Goal: Transaction & Acquisition: Purchase product/service

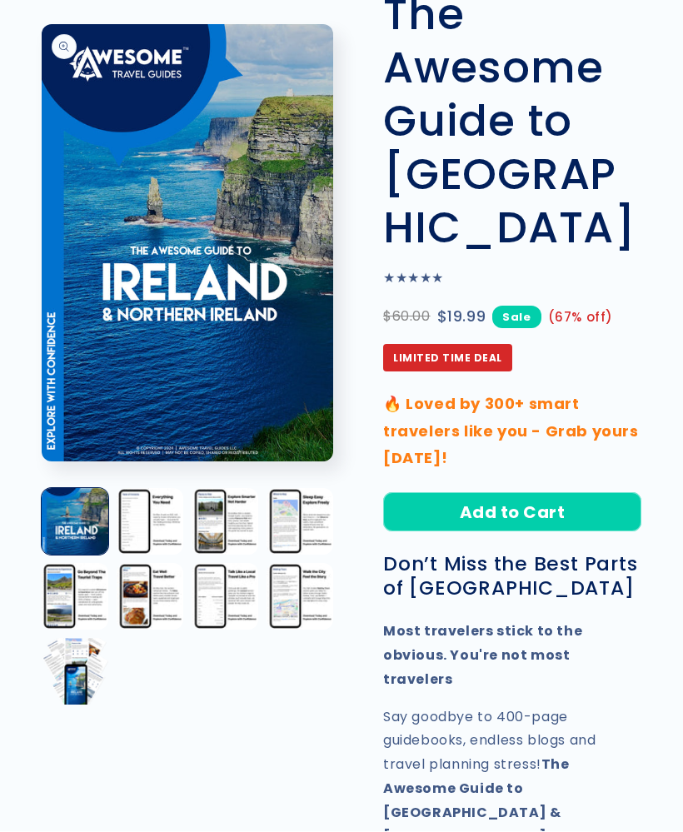
scroll to position [137, 0]
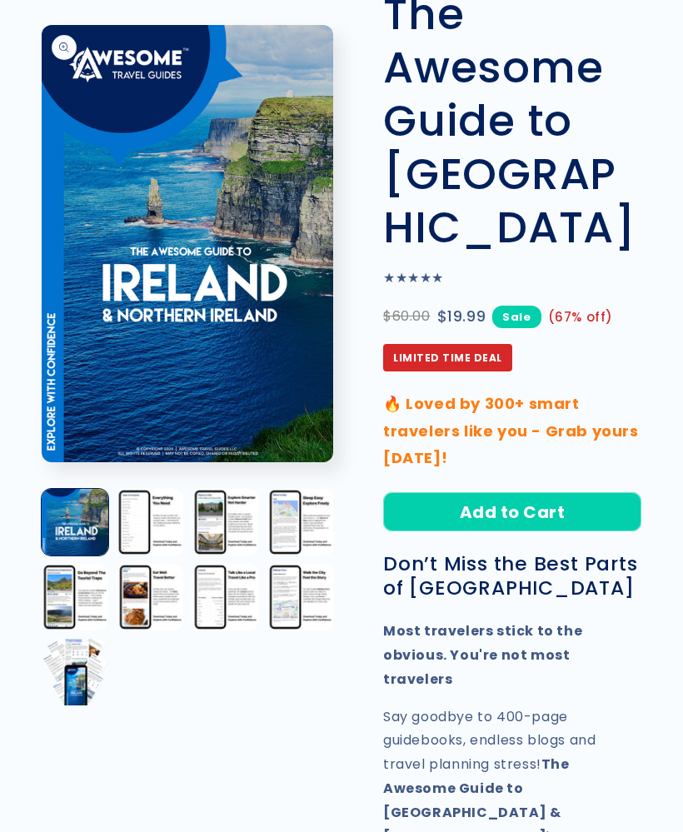
click at [152, 508] on button "Load image 2 in gallery view" at bounding box center [150, 522] width 67 height 67
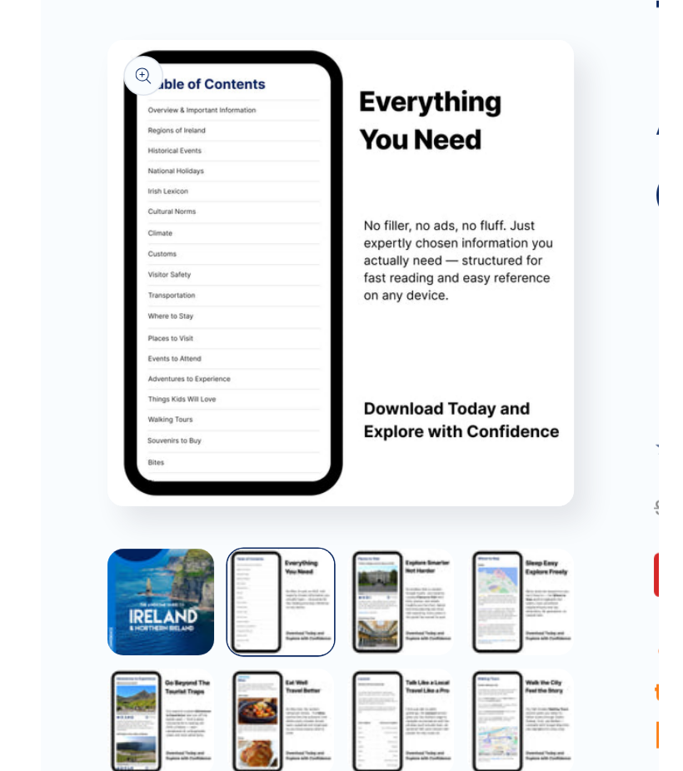
scroll to position [132, 0]
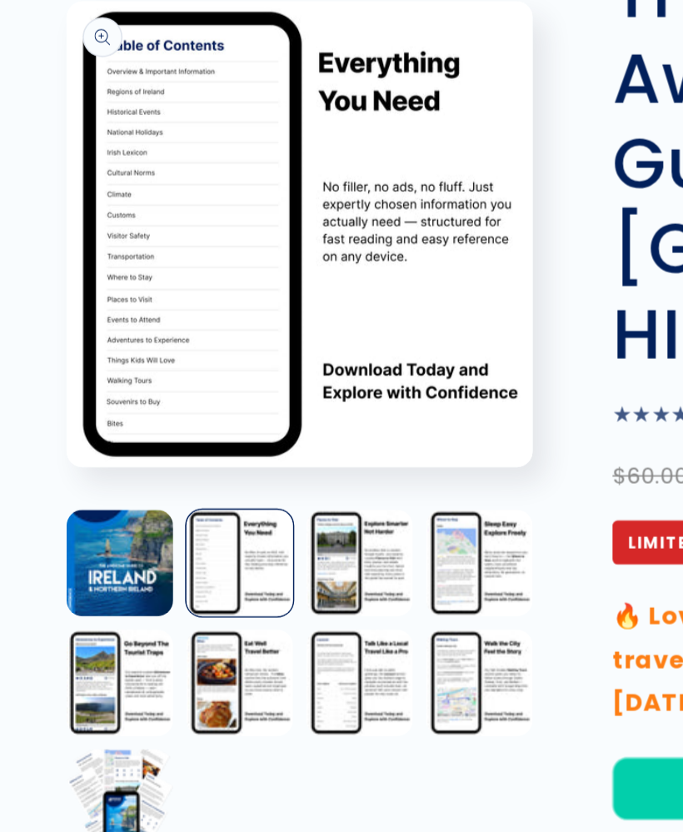
click at [240, 356] on button "Load image 3 in gallery view" at bounding box center [225, 376] width 67 height 67
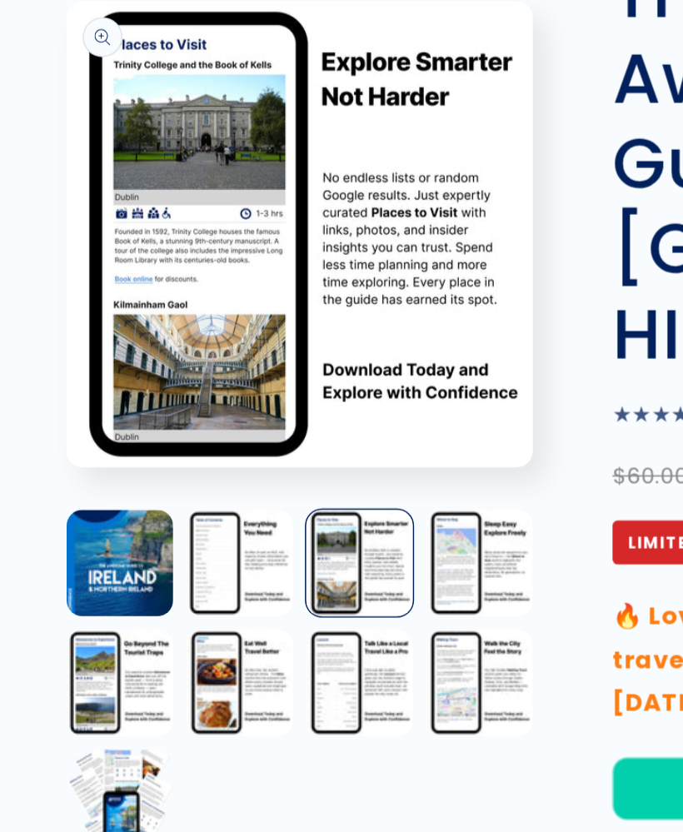
click at [306, 356] on button "Load image 4 in gallery view" at bounding box center [300, 376] width 67 height 67
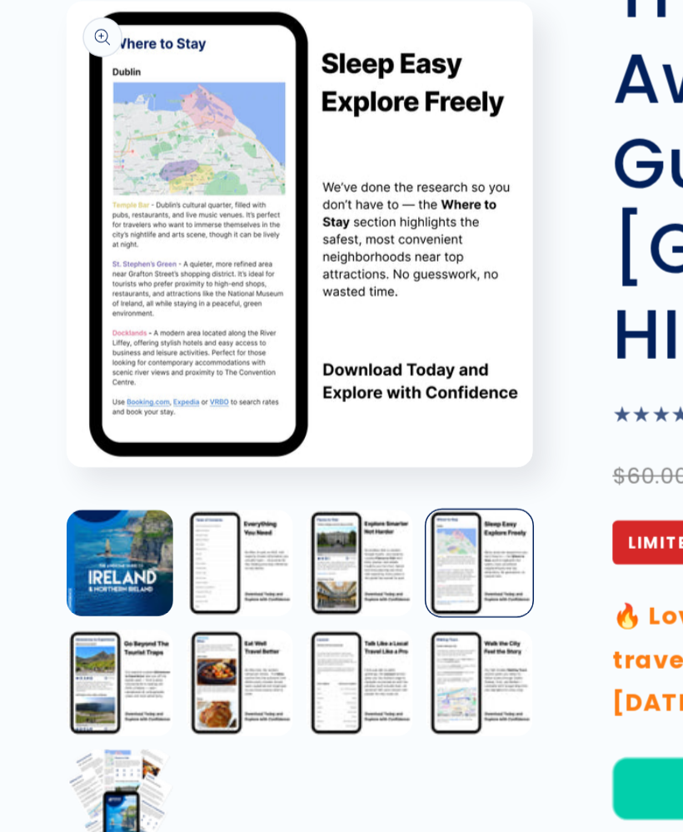
click at [62, 431] on button "Load image 5 in gallery view" at bounding box center [75, 451] width 67 height 67
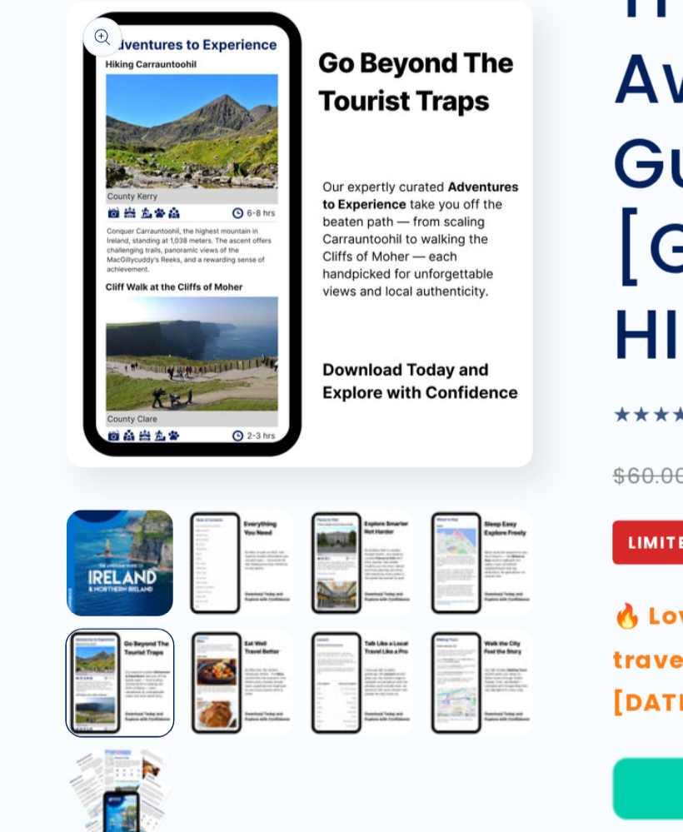
click at [147, 432] on button "Load image 6 in gallery view" at bounding box center [150, 451] width 67 height 67
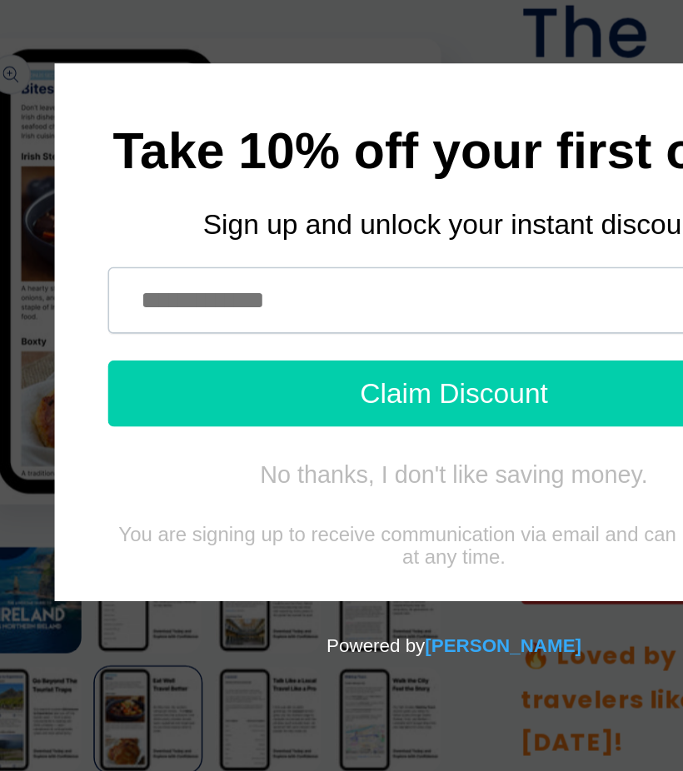
scroll to position [111, 0]
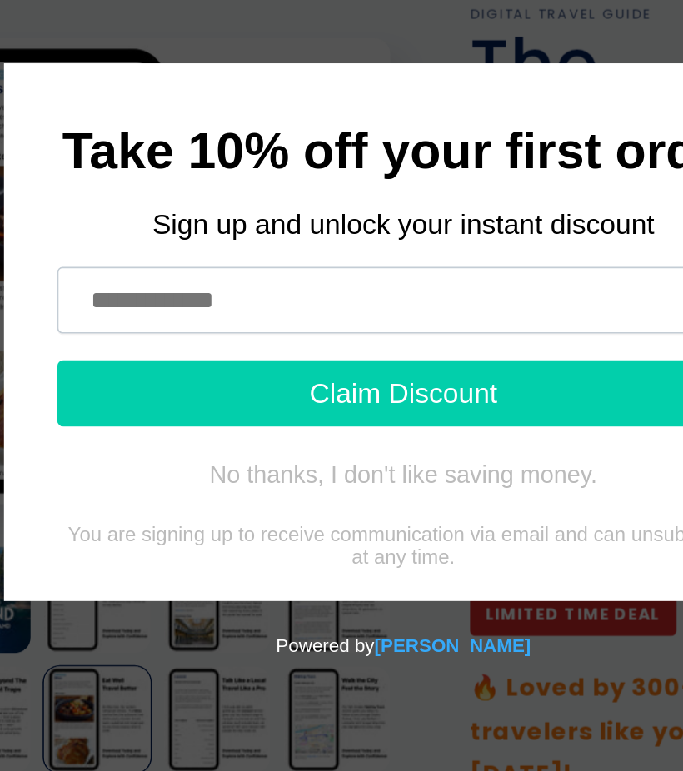
click at [187, 189] on input "text" at bounding box center [199, 188] width 433 height 42
type input "**********"
click at [212, 237] on button "Claim Discount" at bounding box center [199, 247] width 433 height 42
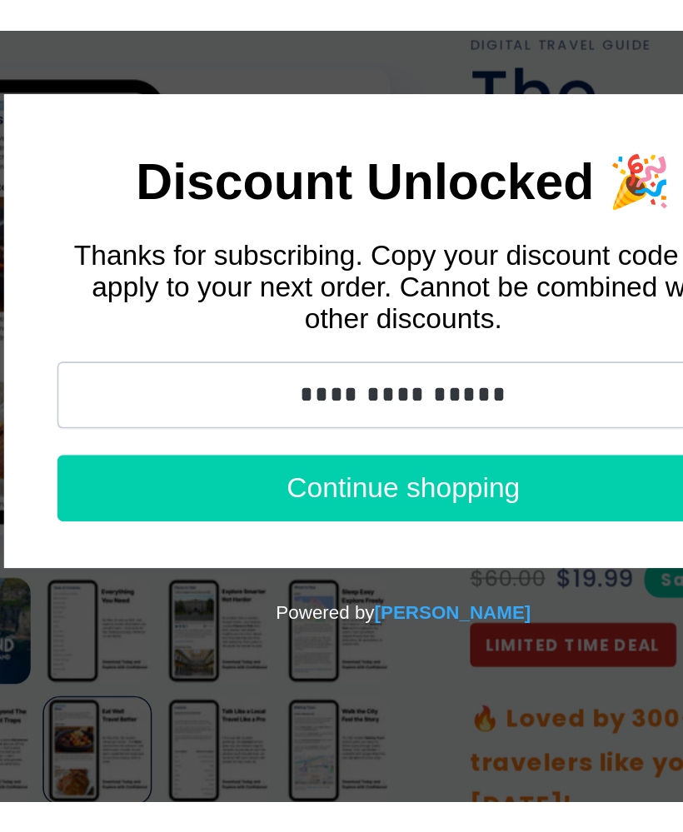
scroll to position [106, 0]
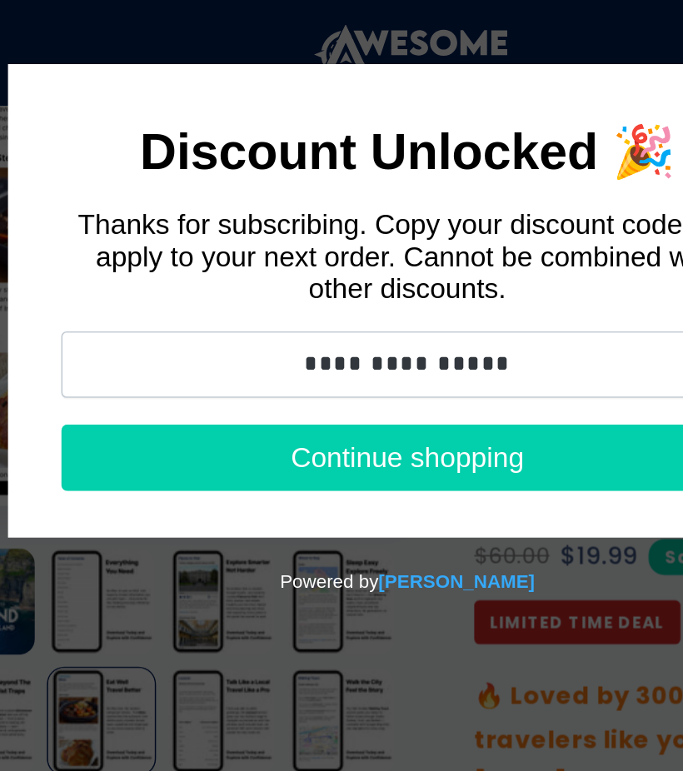
click at [152, 242] on input "**********" at bounding box center [203, 228] width 433 height 42
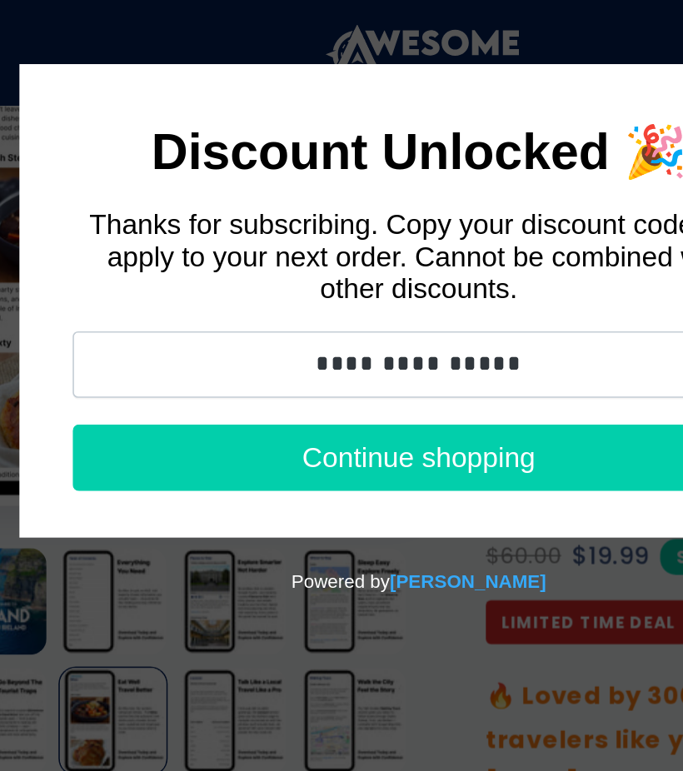
click at [266, 221] on input "**********" at bounding box center [214, 228] width 433 height 42
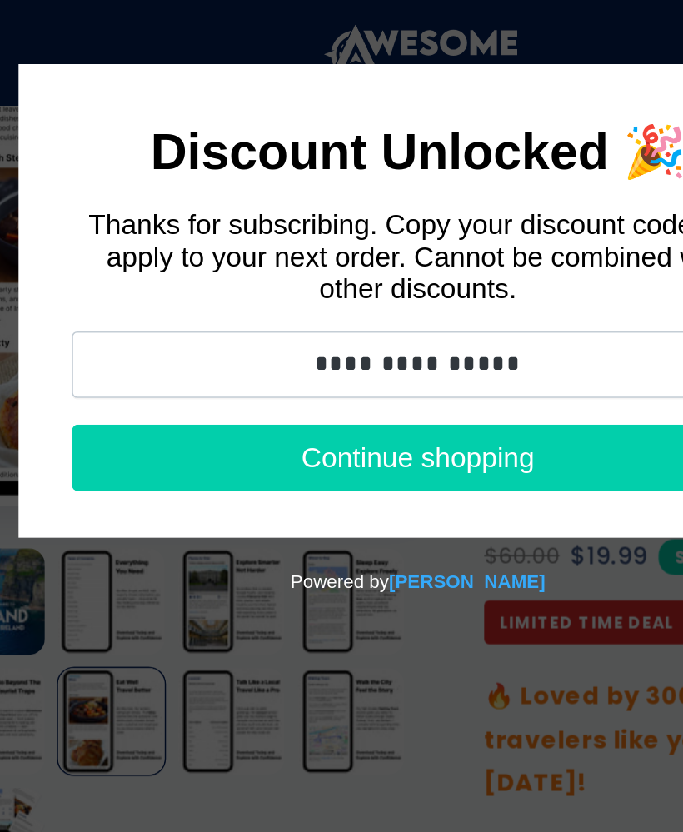
click at [215, 290] on button "Continue shopping" at bounding box center [214, 287] width 433 height 42
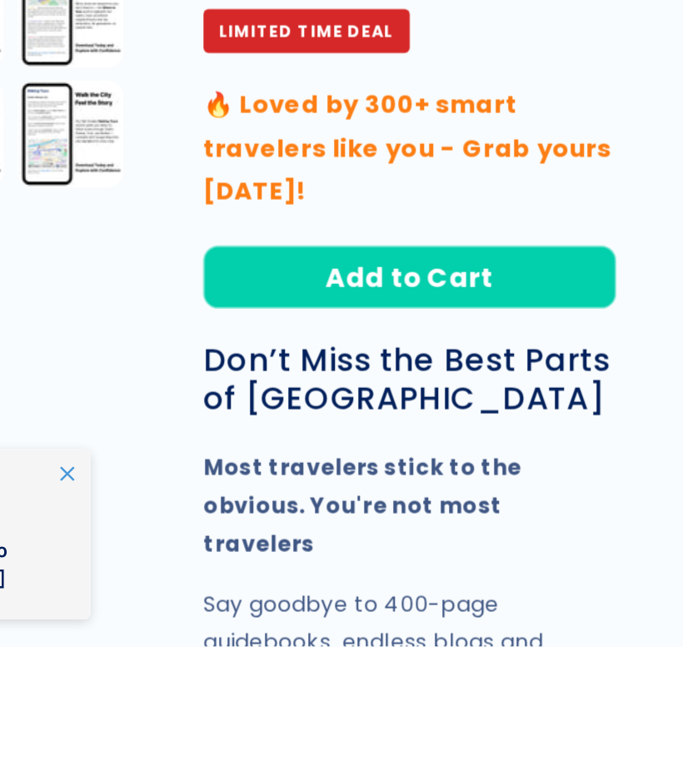
scroll to position [109, 0]
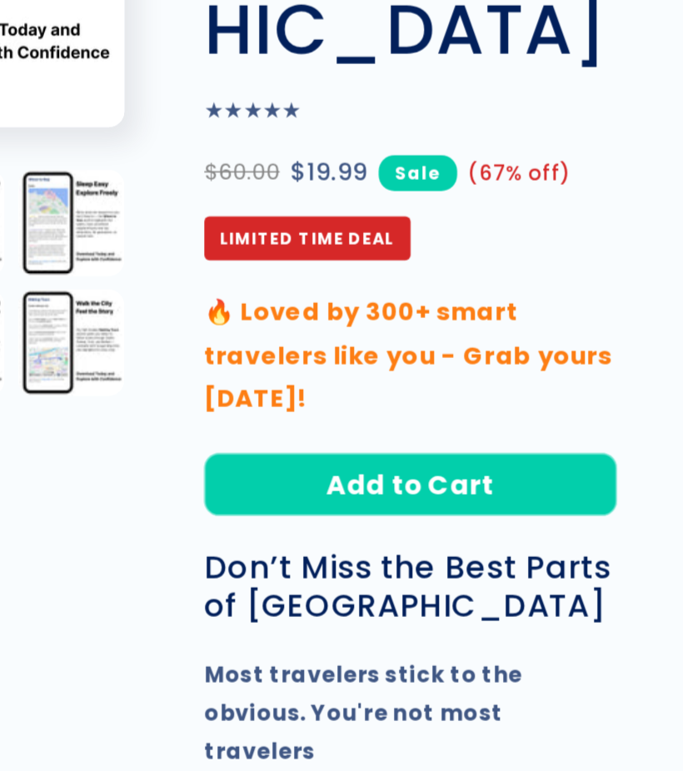
click at [383, 521] on button "Add to Cart" at bounding box center [512, 540] width 258 height 39
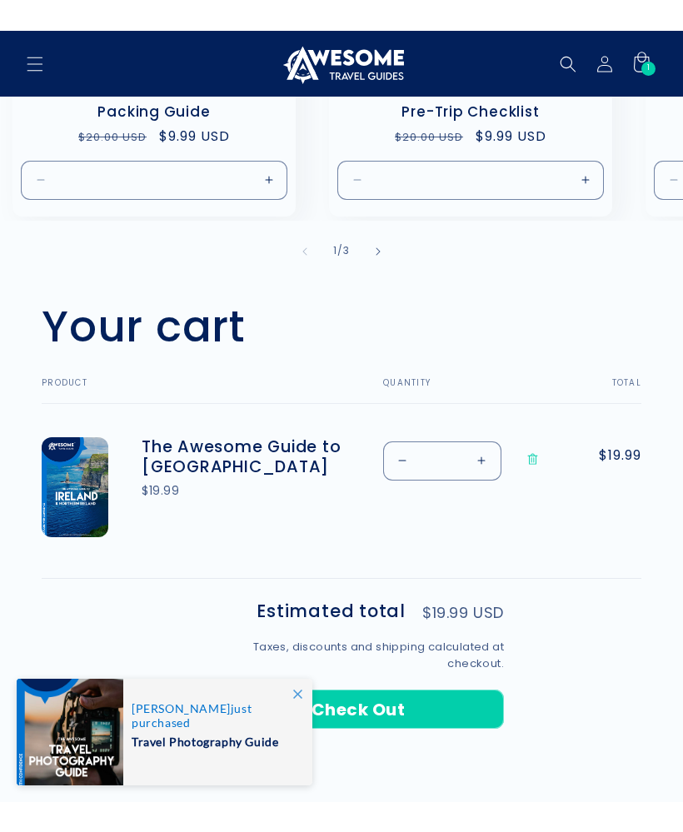
scroll to position [376, 0]
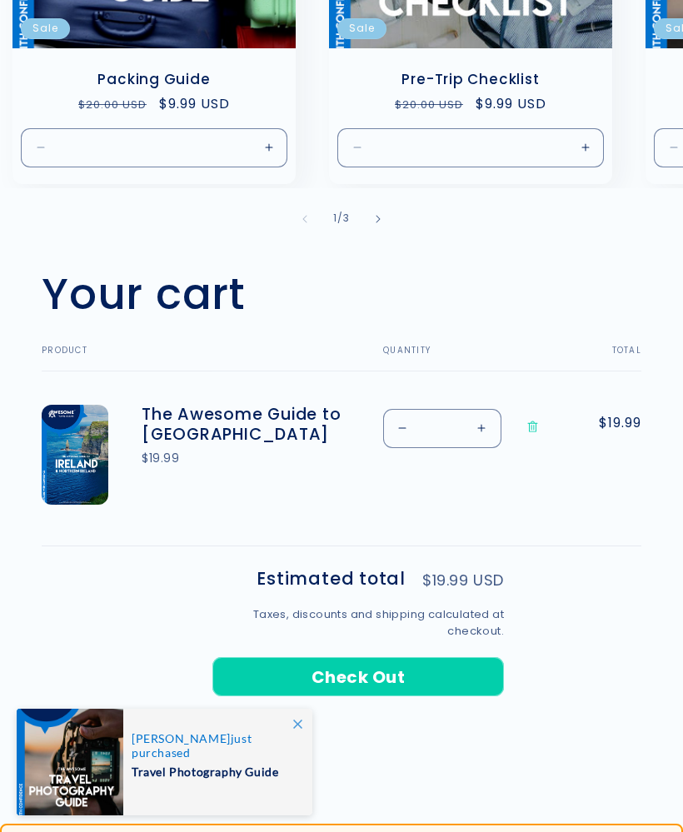
click at [408, 666] on button "Check Out" at bounding box center [357, 676] width 291 height 39
